Goal: Check status: Check status

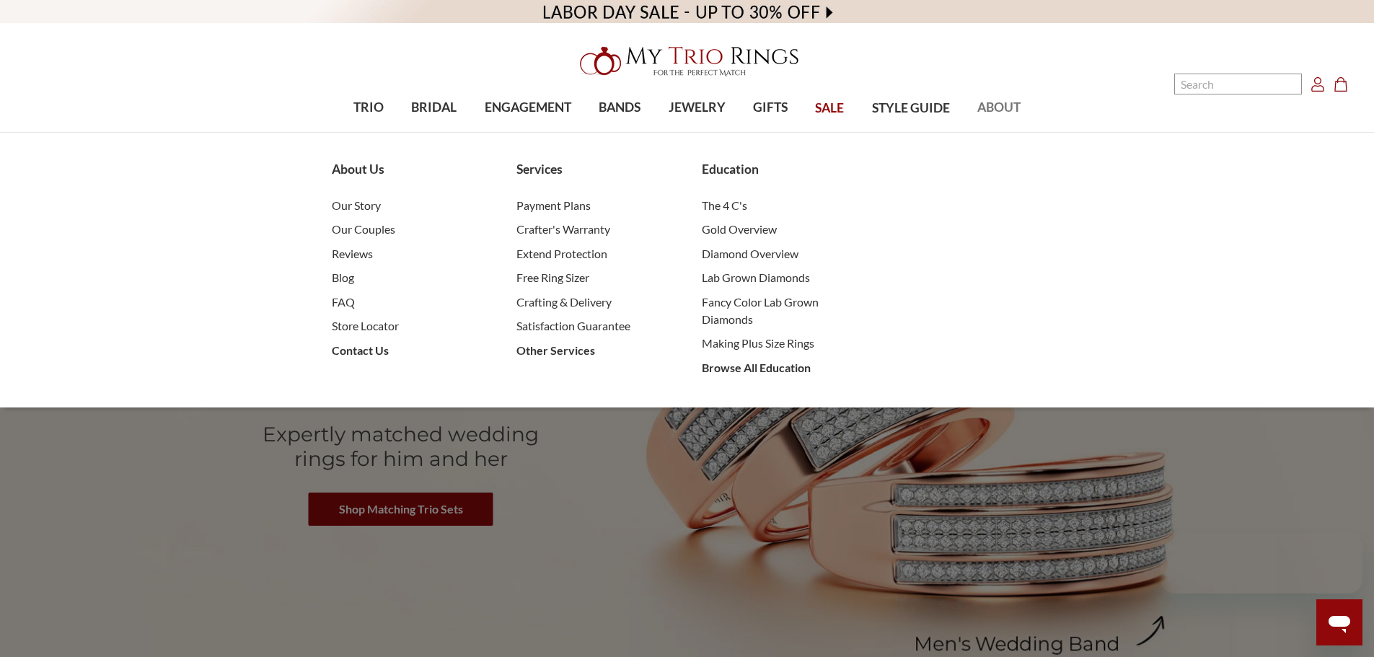
click at [997, 110] on span "ABOUT" at bounding box center [998, 107] width 43 height 19
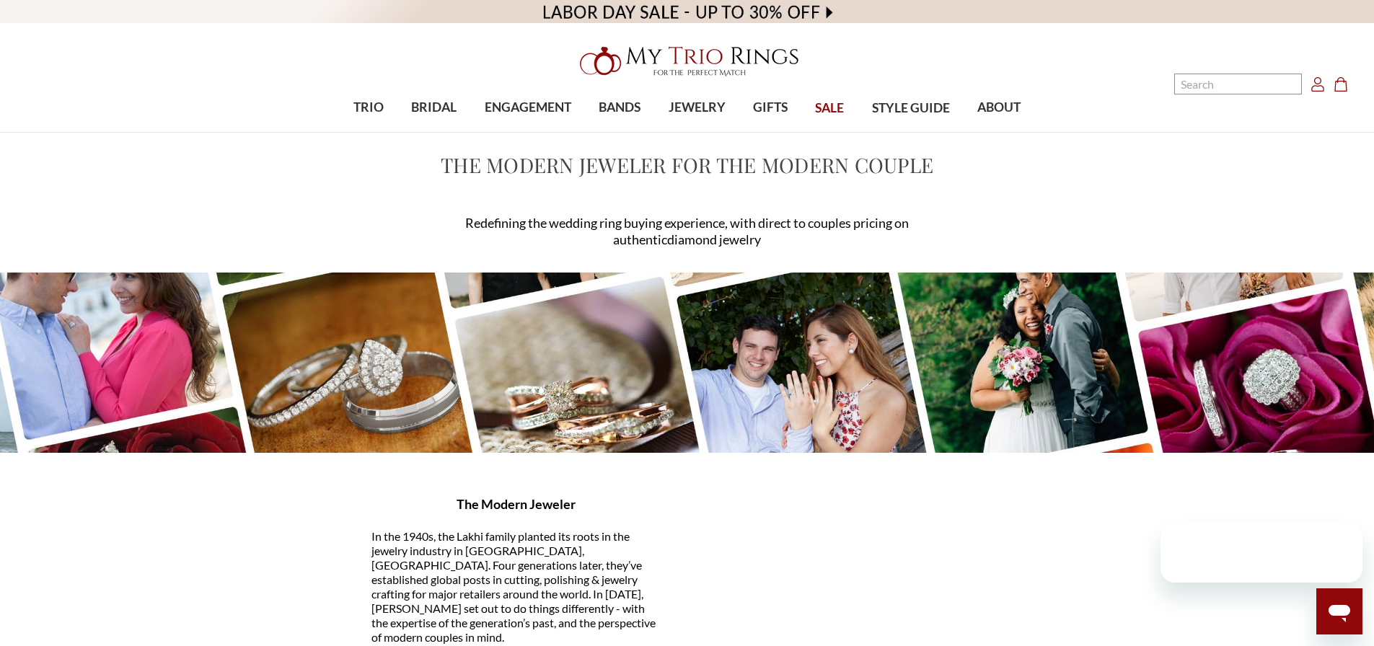
click at [1312, 87] on icon "Account Account" at bounding box center [1317, 84] width 14 height 14
